Goal: Information Seeking & Learning: Learn about a topic

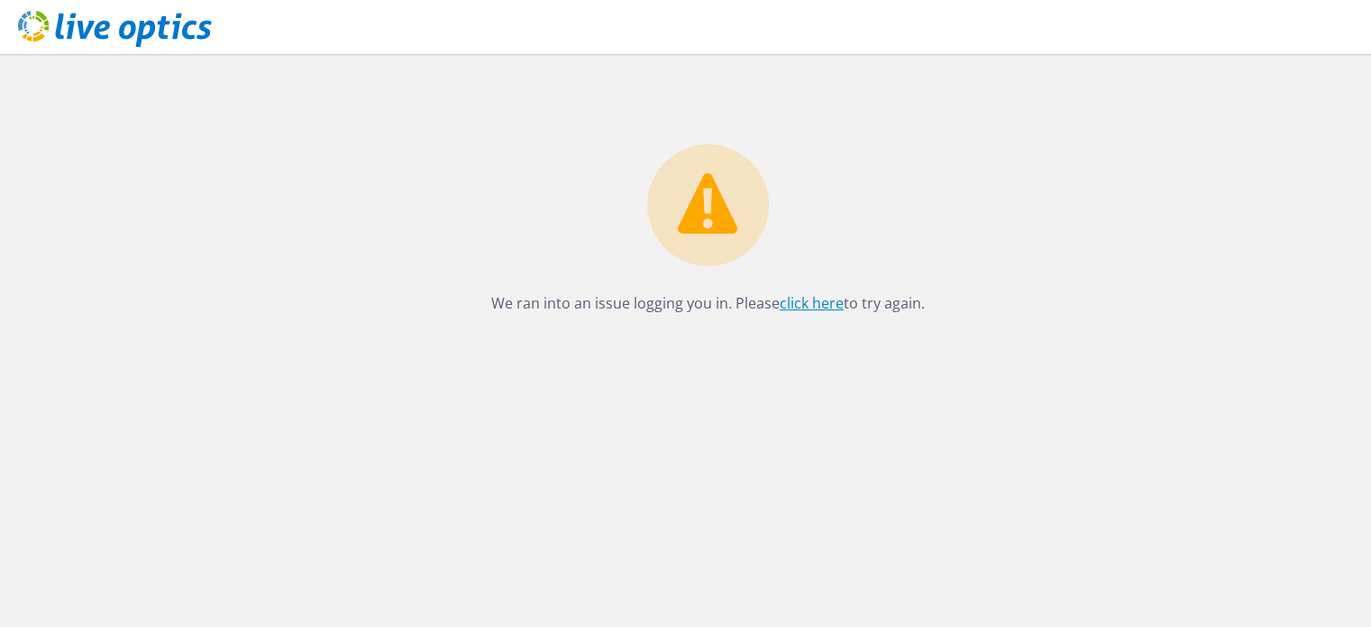
click at [803, 306] on link "click here" at bounding box center [812, 303] width 64 height 20
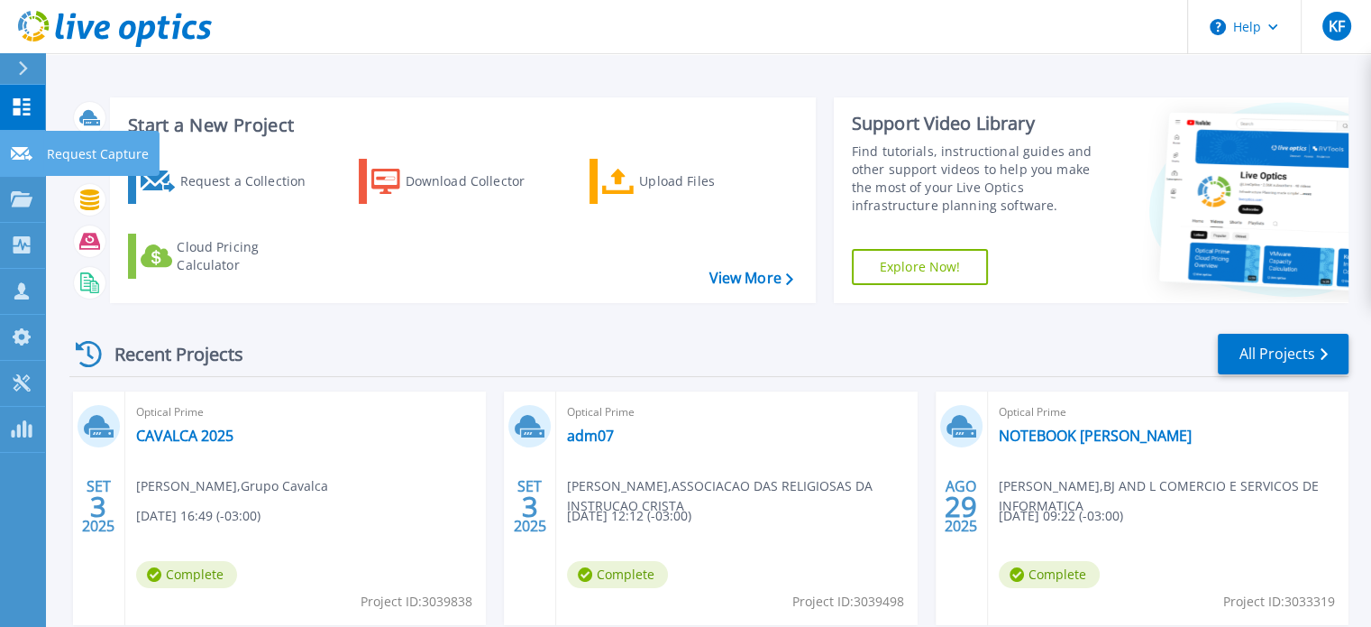
click at [4, 158] on link "Request Capture Request Capture" at bounding box center [22, 154] width 45 height 46
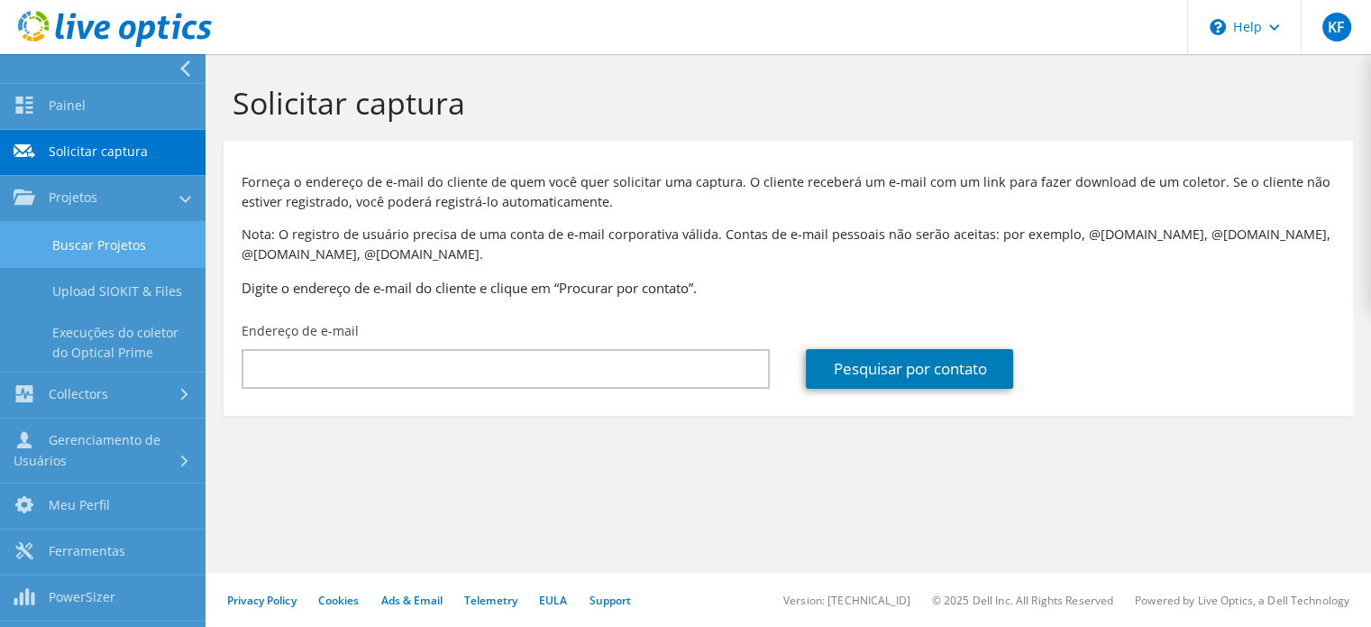
click at [38, 244] on link "Buscar Projetos" at bounding box center [103, 245] width 206 height 46
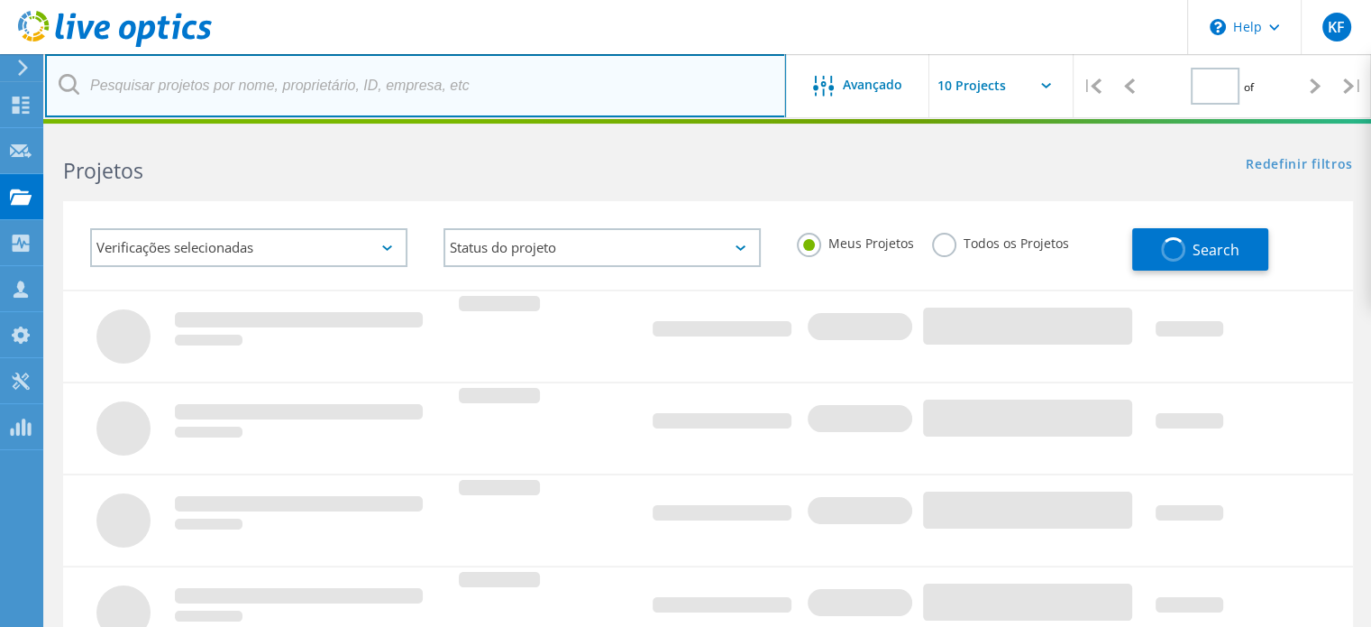
click at [263, 96] on input "text" at bounding box center [415, 85] width 741 height 63
type input "1"
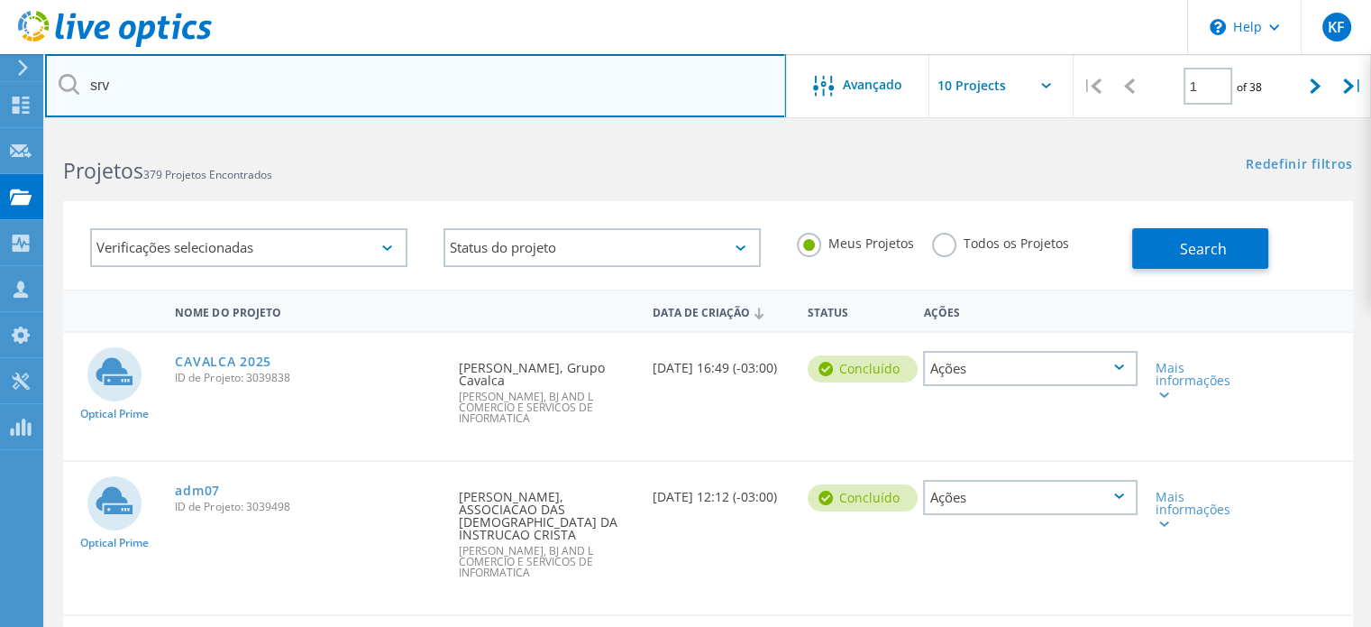
type input "srv"
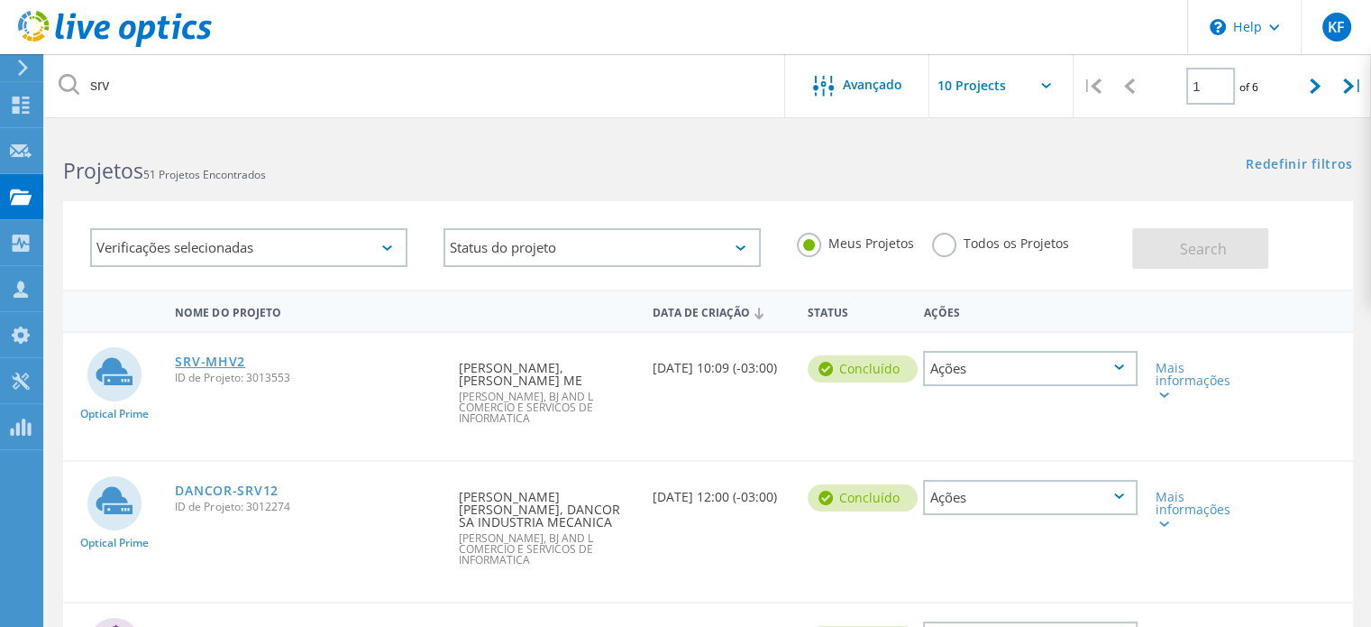
click at [227, 364] on link "SRV-MHV2" at bounding box center [210, 361] width 70 height 13
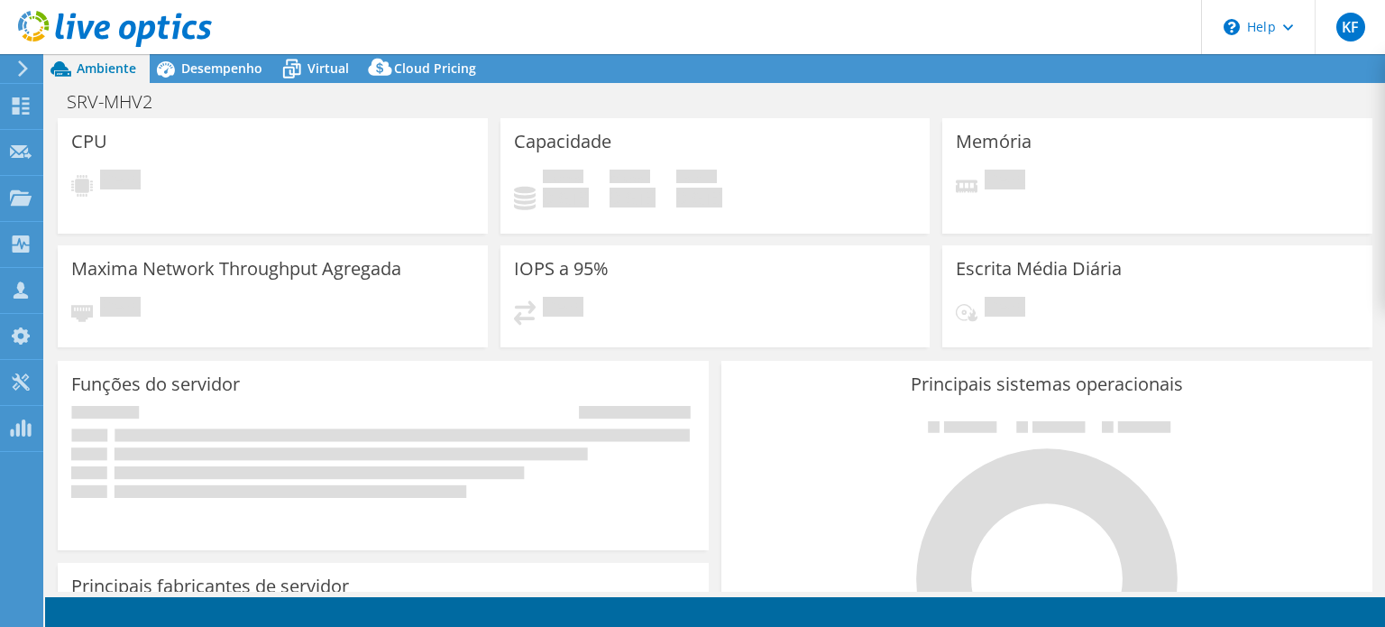
select select "USD"
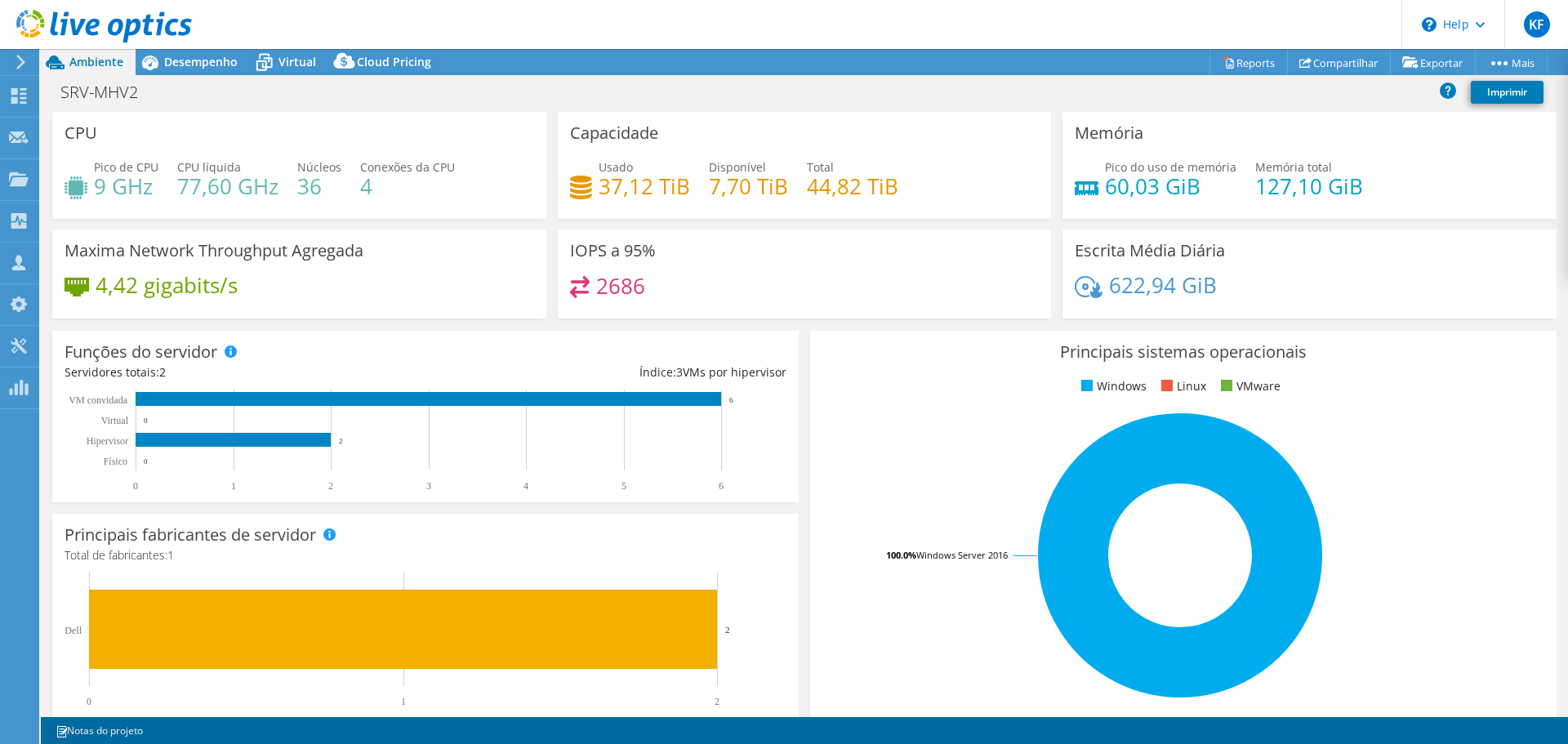
click at [102, 190] on h4 "9 GHz" at bounding box center [126, 187] width 64 height 18
click at [96, 190] on h4 "9 GHz" at bounding box center [126, 187] width 64 height 18
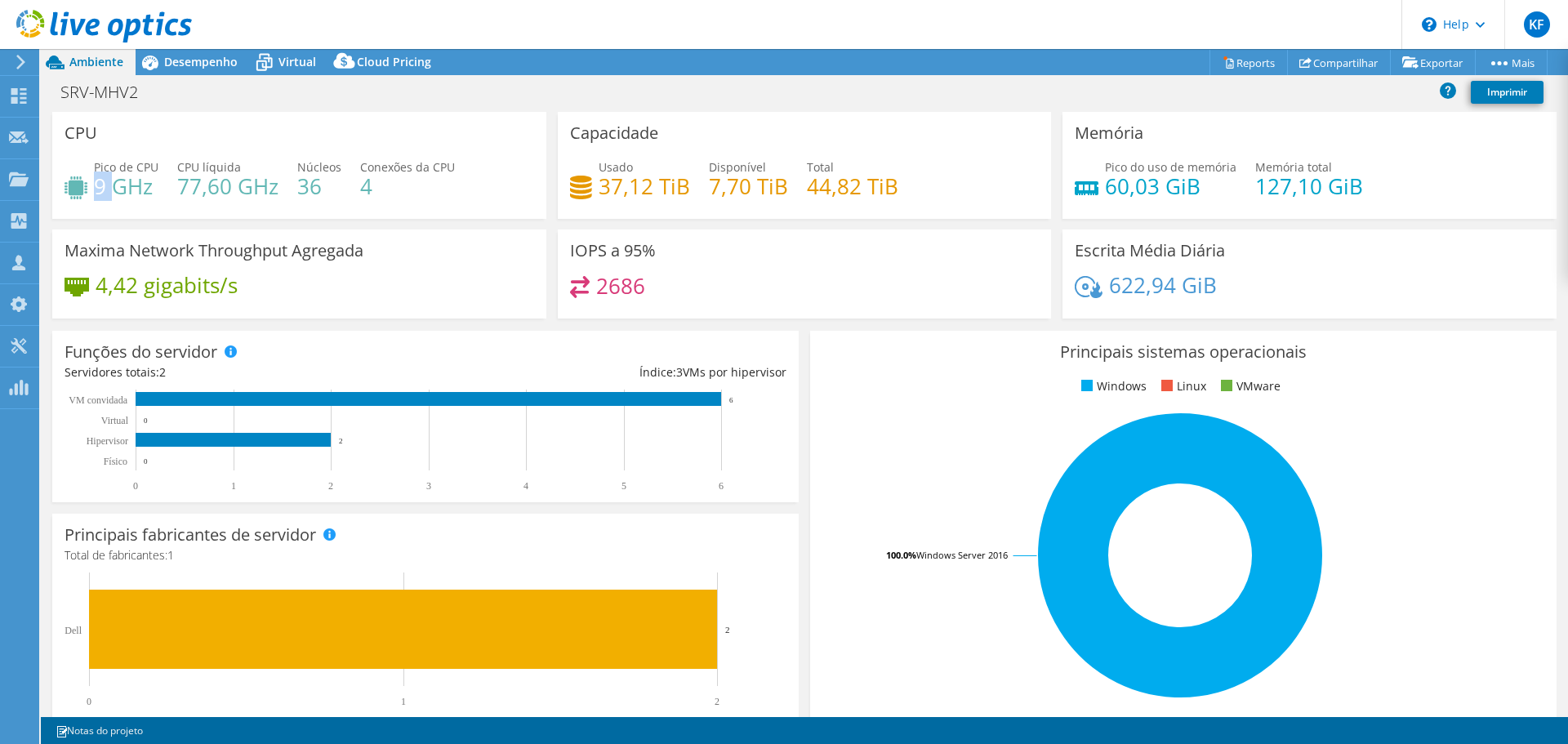
click at [96, 190] on h4 "9 GHz" at bounding box center [126, 187] width 64 height 18
copy h4 "9"
click at [187, 179] on h4 "77,60 GHz" at bounding box center [228, 187] width 101 height 18
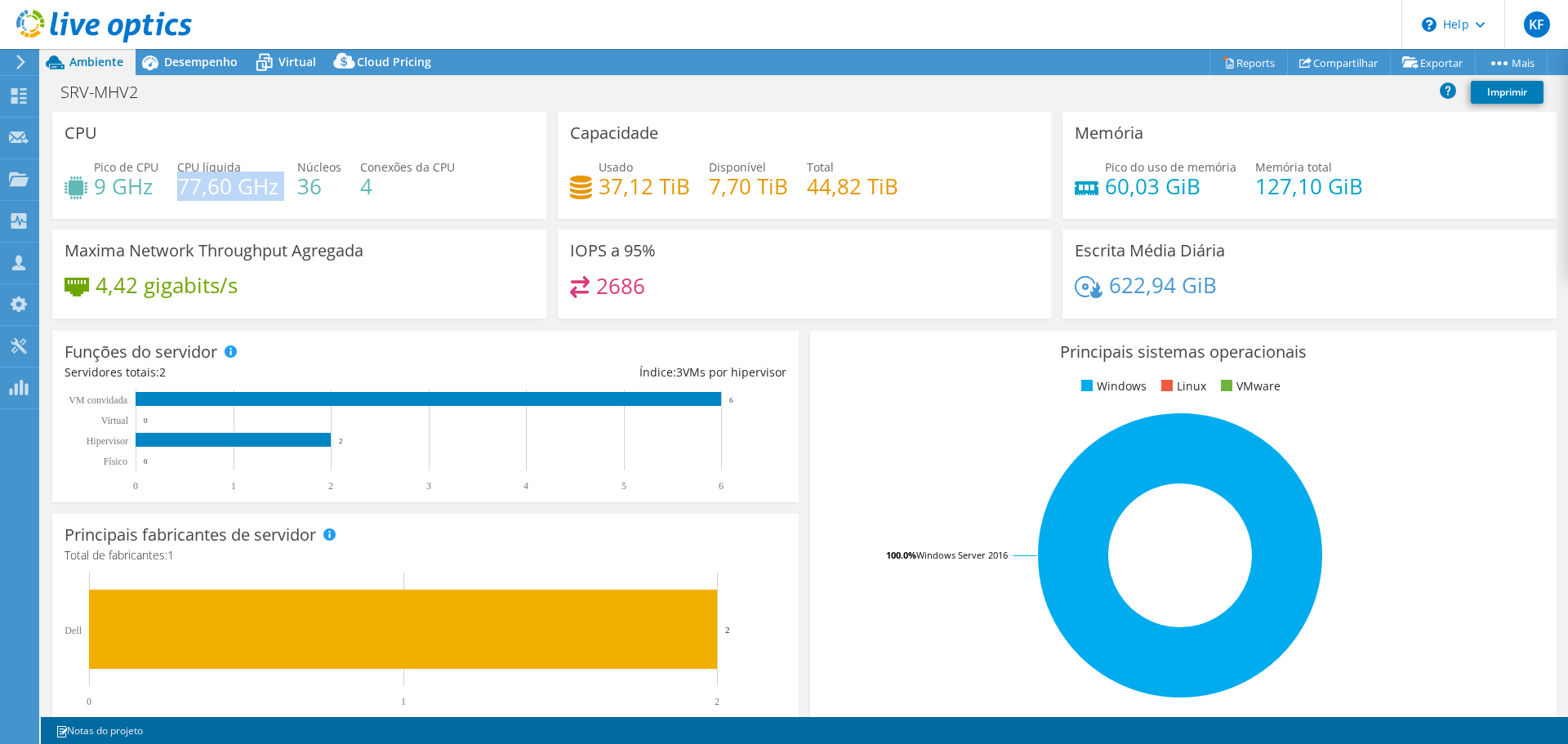
click at [218, 185] on h4 "77,60 GHz" at bounding box center [228, 187] width 101 height 18
click at [293, 185] on div "Pico de CPU 9 GHz CPU líquida 77,60 GHz Núcleos 36 Conexões da CPU 4" at bounding box center [299, 185] width 469 height 53
click at [299, 185] on h4 "36" at bounding box center [319, 187] width 44 height 18
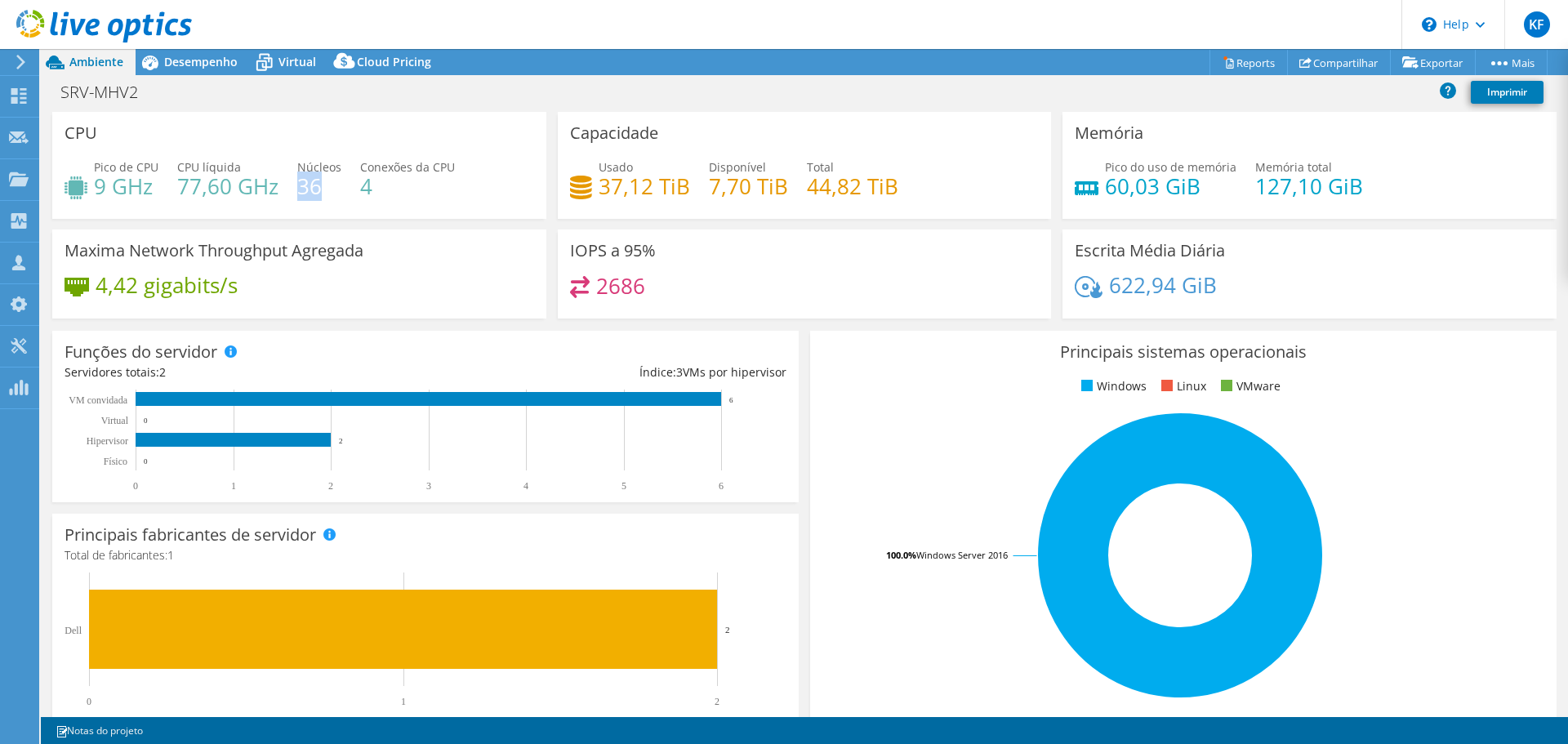
copy h4 "36"
click at [287, 63] on span "Virtual" at bounding box center [296, 61] width 37 height 15
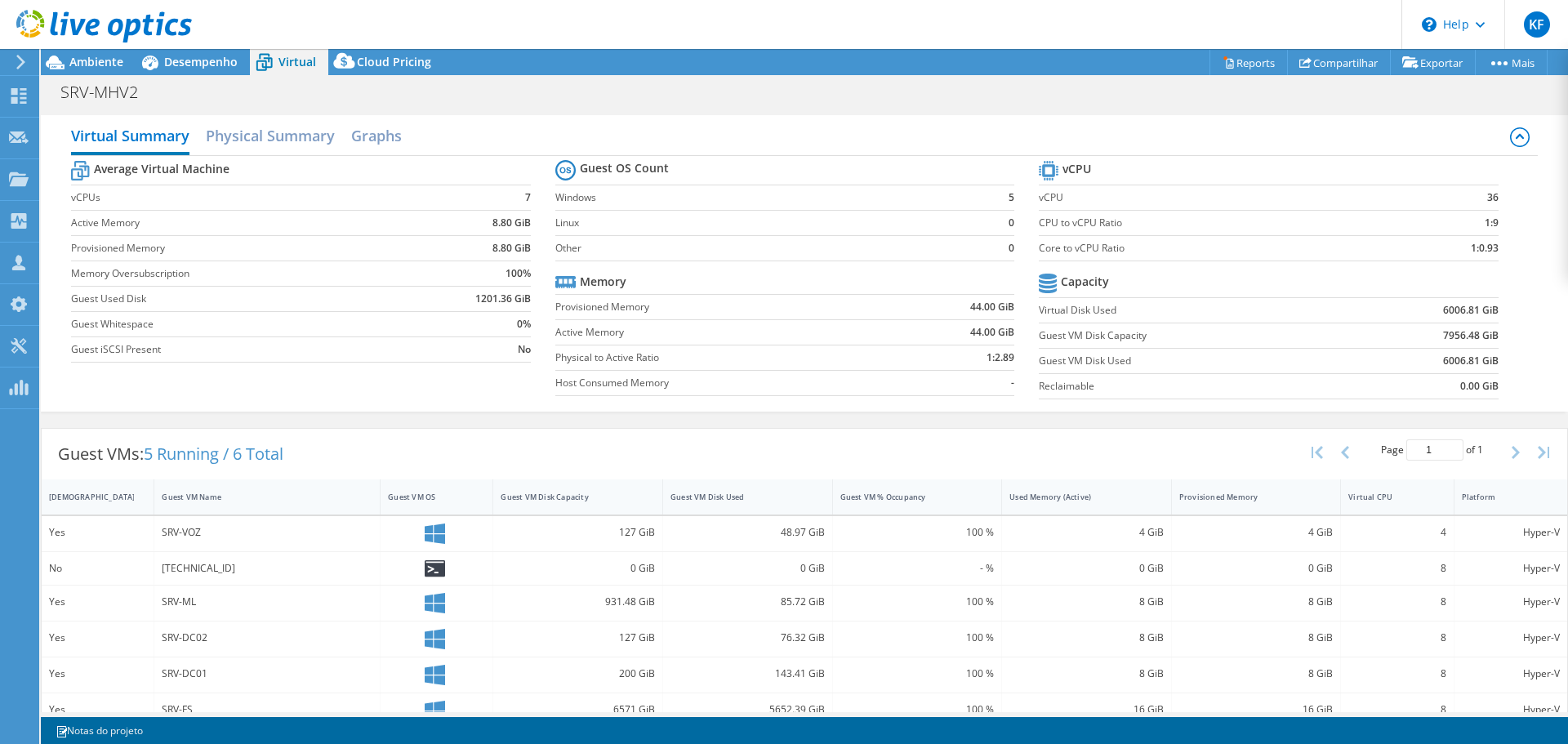
click at [1254, 195] on label "vCPU" at bounding box center [1216, 198] width 354 height 16
click at [1254, 198] on td "36" at bounding box center [1445, 198] width 104 height 25
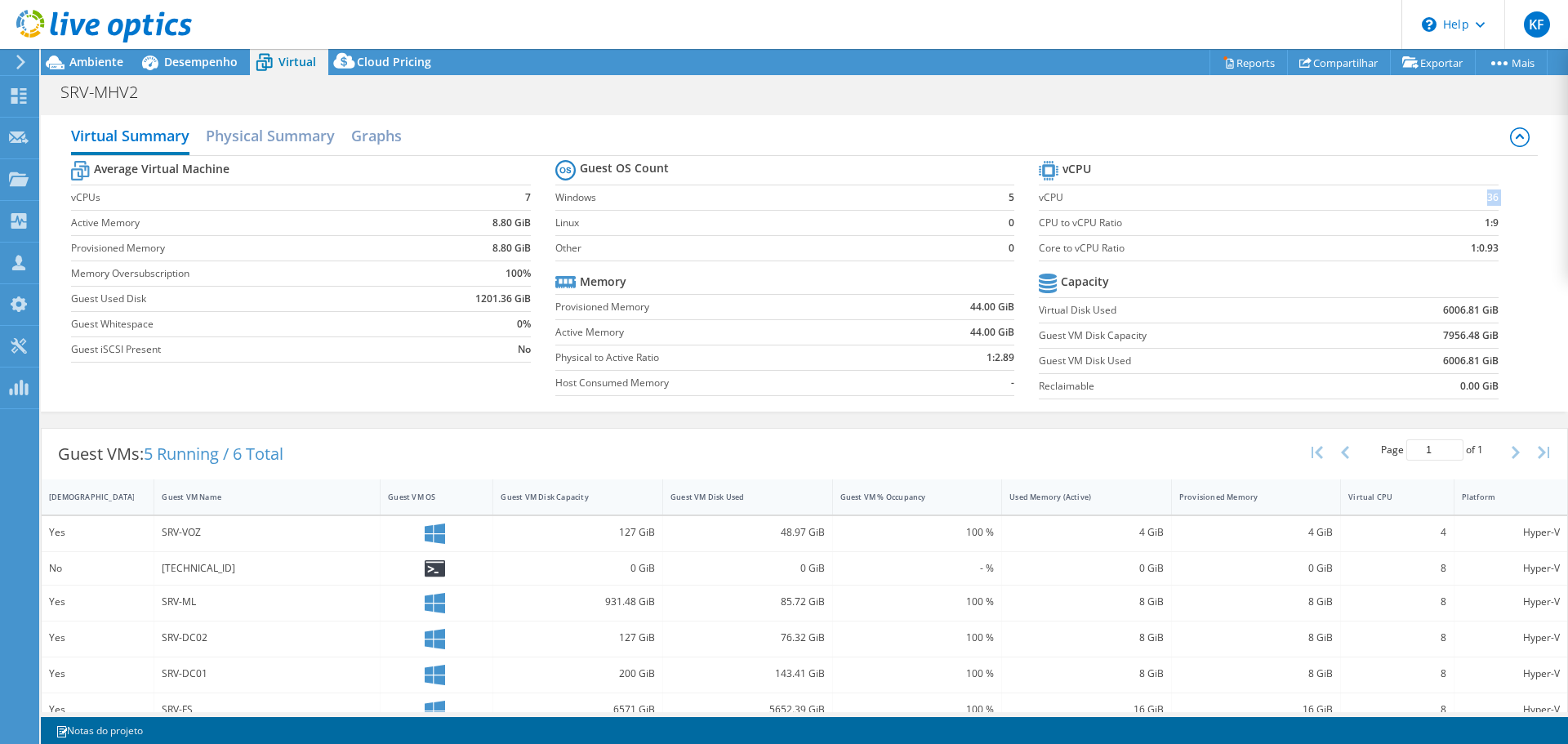
click at [1254, 198] on td "36" at bounding box center [1445, 198] width 104 height 25
click at [1254, 210] on td "1:9" at bounding box center [1445, 223] width 104 height 25
click at [93, 59] on span "Ambiente" at bounding box center [96, 61] width 53 height 15
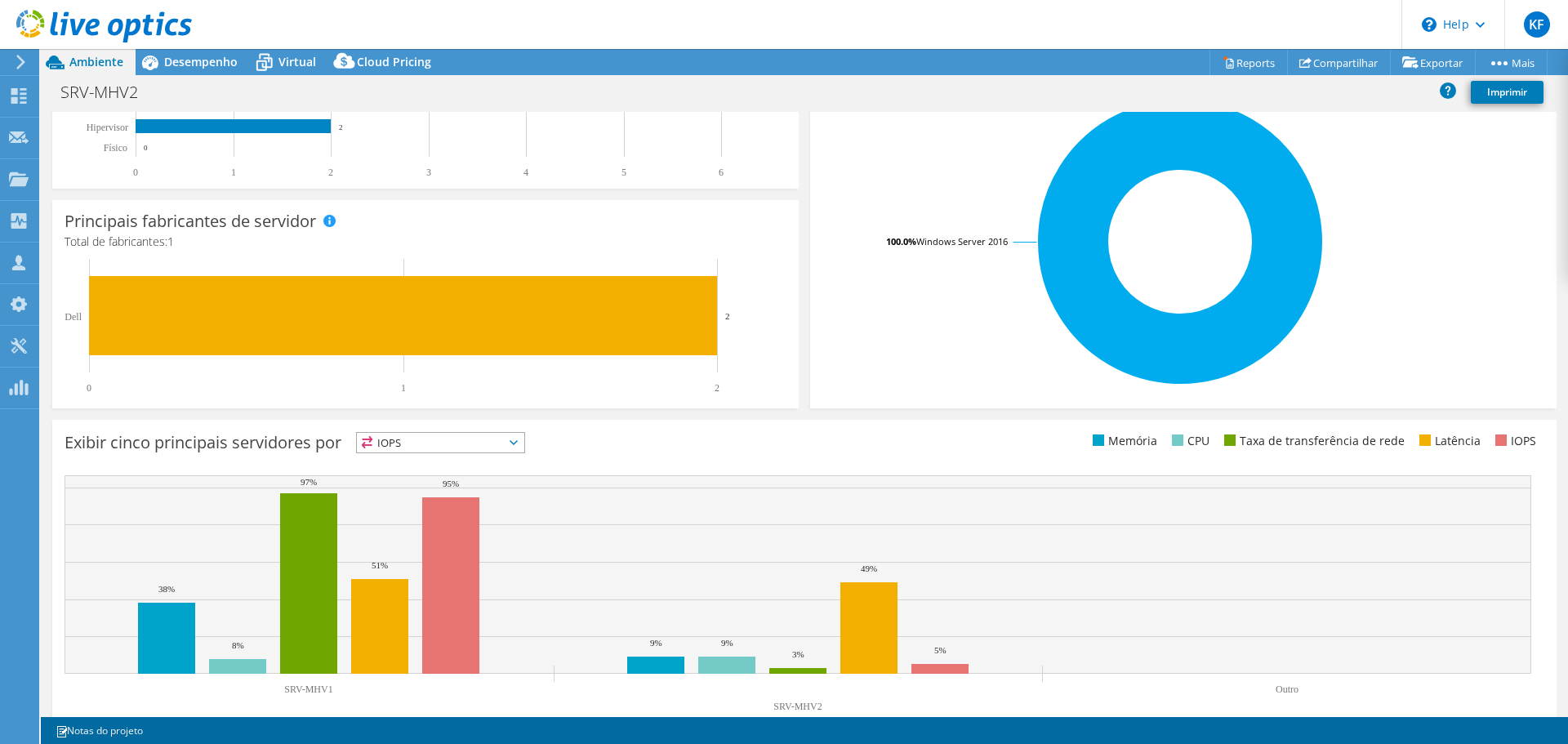
scroll to position [346, 0]
